Goal: Information Seeking & Learning: Learn about a topic

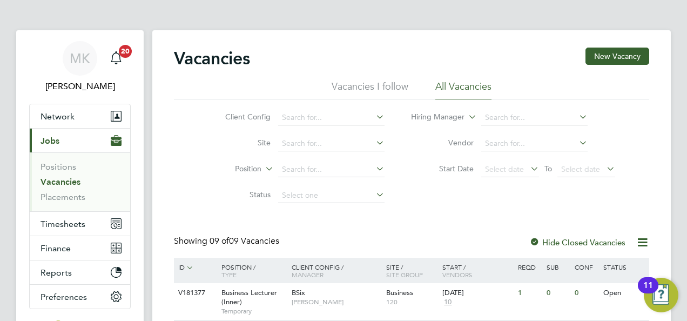
click at [44, 179] on link "Vacancies" at bounding box center [60, 182] width 40 height 10
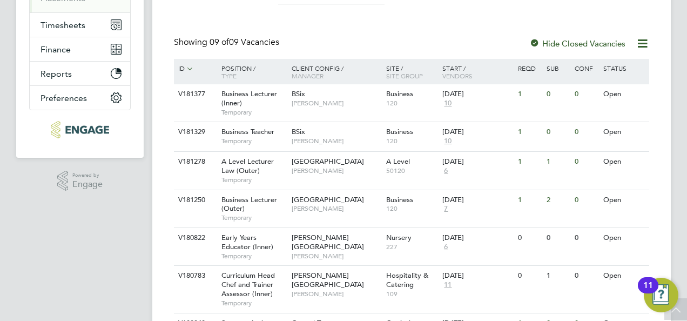
scroll to position [216, 0]
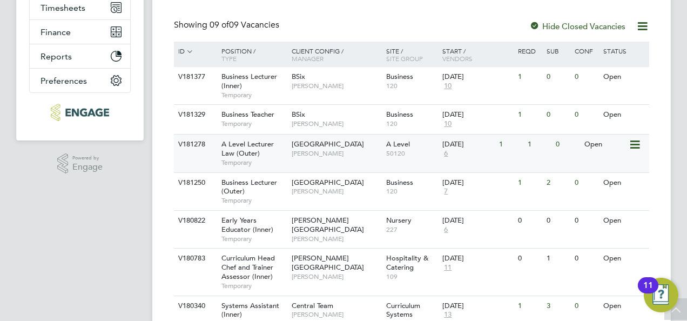
click at [252, 157] on span "A Level Lecturer Law (Outer)" at bounding box center [247, 148] width 52 height 18
click at [252, 154] on span "A Level Lecturer Law (Outer)" at bounding box center [247, 148] width 52 height 18
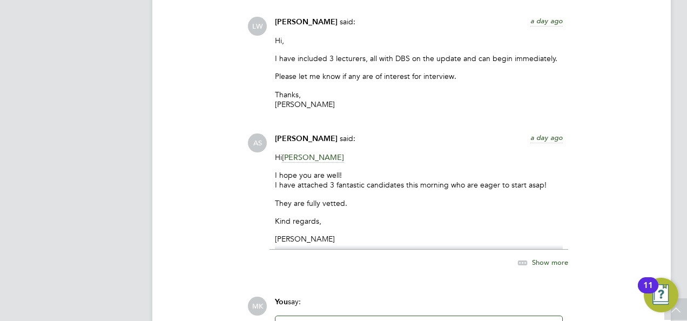
scroll to position [2159, 0]
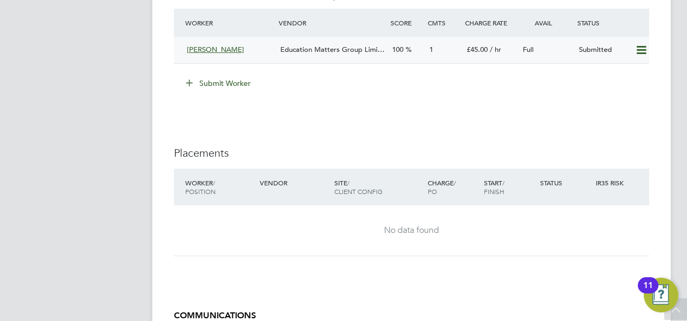
click at [289, 52] on span "Education Matters Group Limi…" at bounding box center [332, 49] width 104 height 9
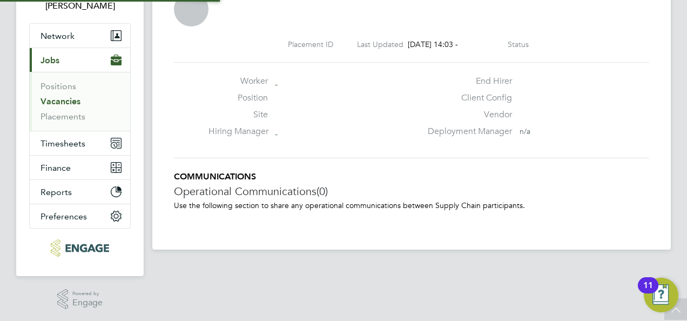
scroll to position [10, 60]
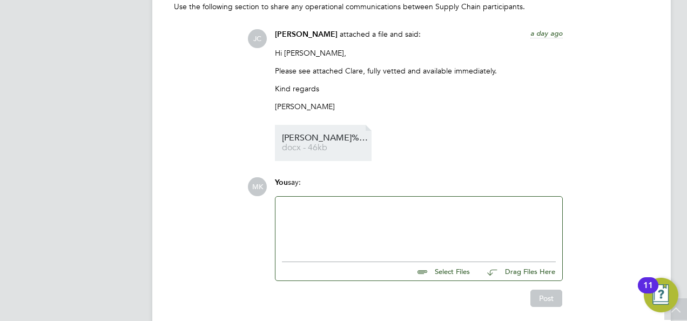
click at [303, 144] on span "docx - 46kb" at bounding box center [325, 148] width 86 height 8
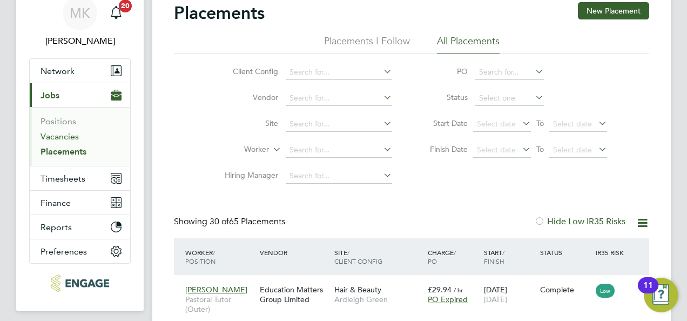
click at [58, 138] on link "Vacancies" at bounding box center [59, 136] width 38 height 10
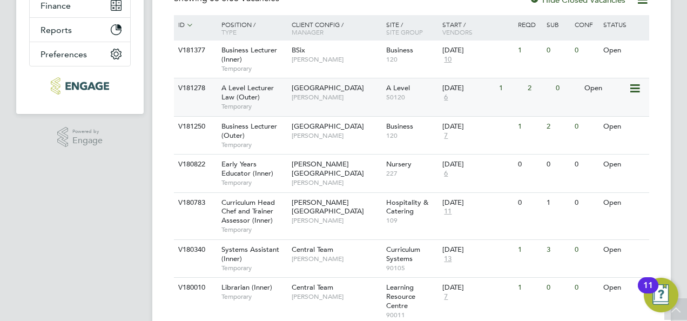
click at [246, 98] on span "A Level Lecturer Law (Outer)" at bounding box center [247, 92] width 52 height 18
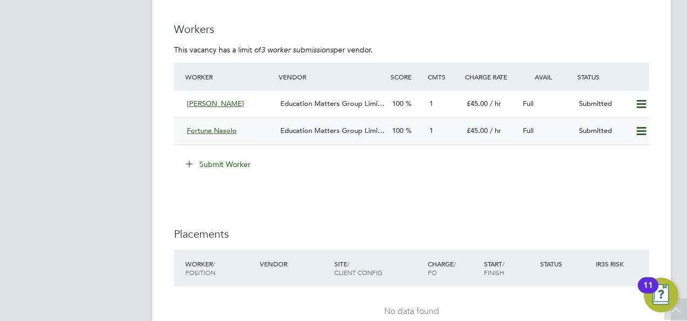
click at [347, 130] on span "Education Matters Group Limi…" at bounding box center [332, 130] width 104 height 9
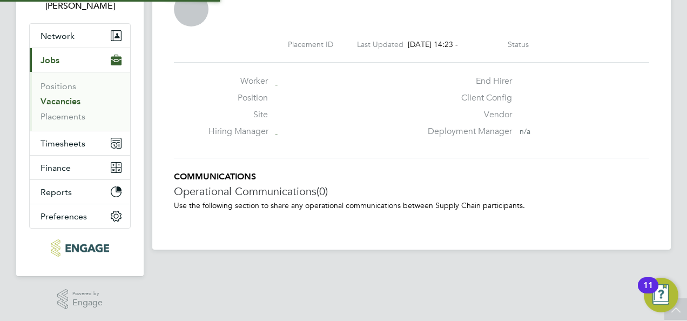
scroll to position [5, 5]
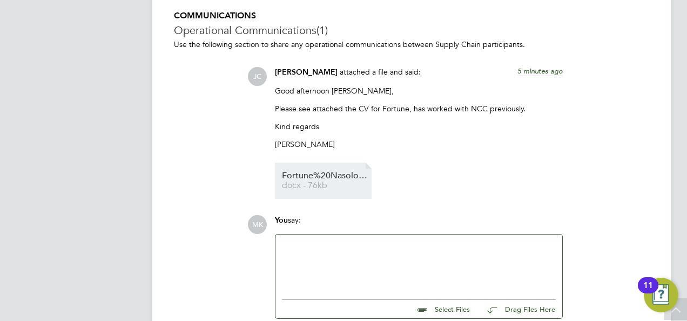
click at [318, 176] on span "Fortune%20Nasolo-QTS%20Law%20Lecturer-EMG%20CV" at bounding box center [325, 176] width 86 height 8
